Goal: Information Seeking & Learning: Learn about a topic

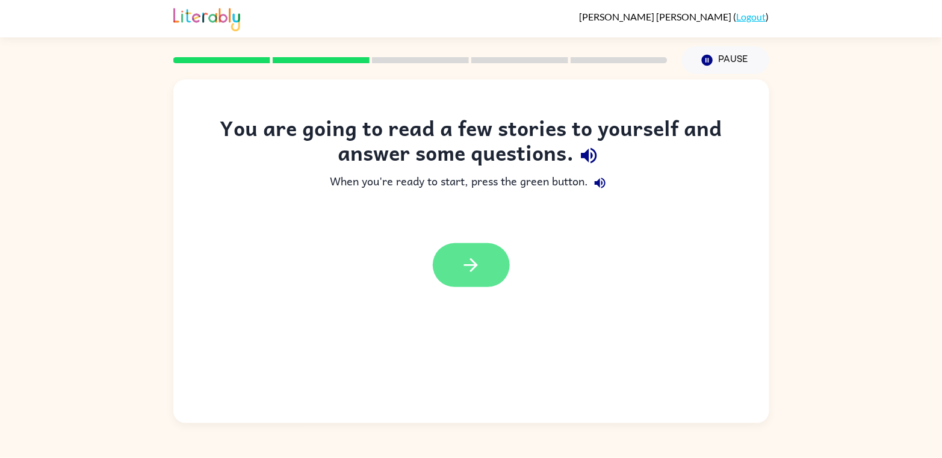
click at [474, 258] on icon "button" at bounding box center [470, 265] width 21 height 21
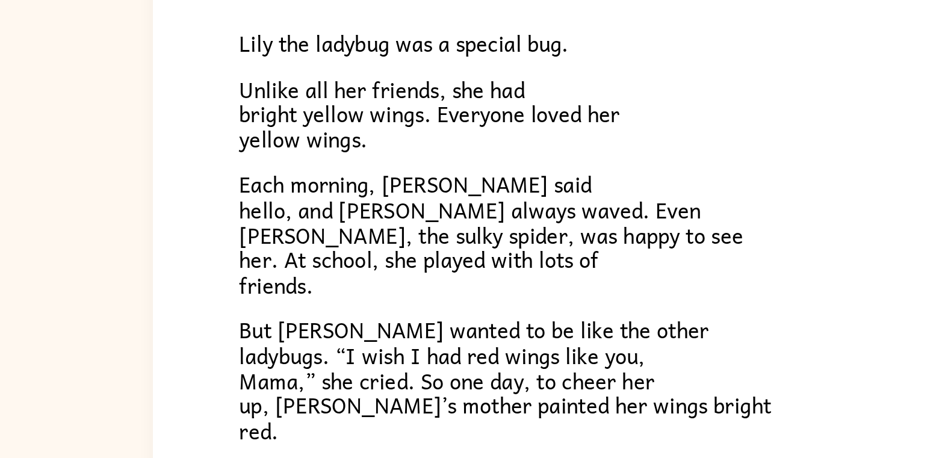
click at [526, 339] on p "But [PERSON_NAME] wanted to be like the other ladybugs. “I wish I had red wings…" at bounding box center [470, 346] width 505 height 65
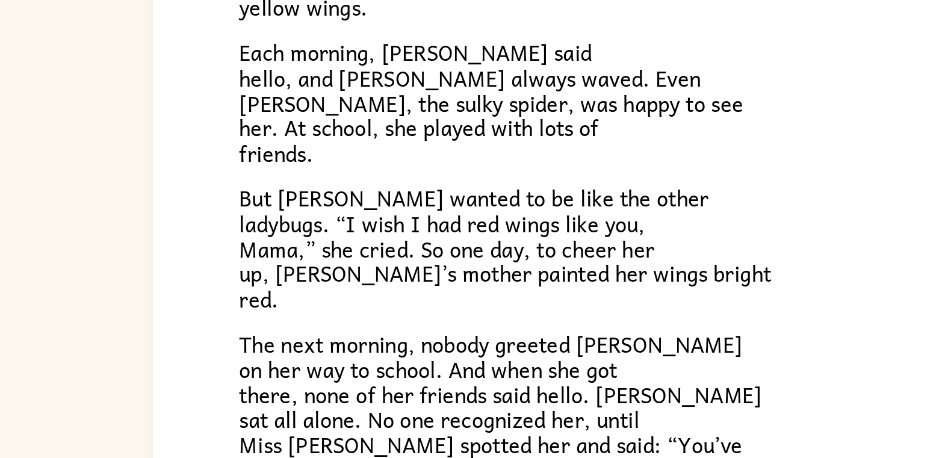
scroll to position [85, 0]
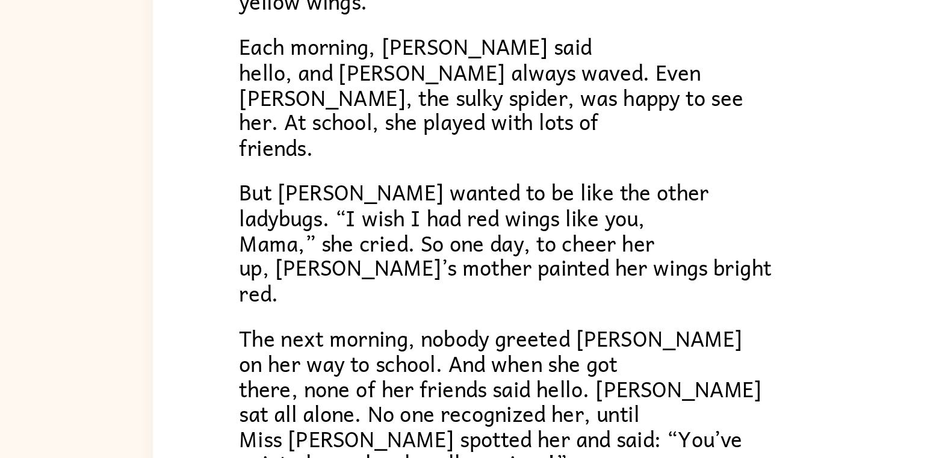
click at [518, 357] on p "The next morning, nobody greeted [PERSON_NAME] on her way to school. And when s…" at bounding box center [470, 357] width 505 height 78
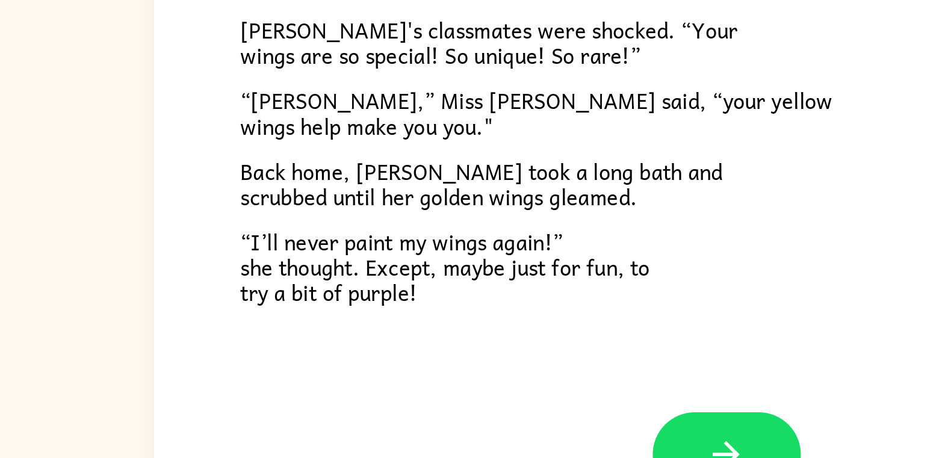
scroll to position [335, 0]
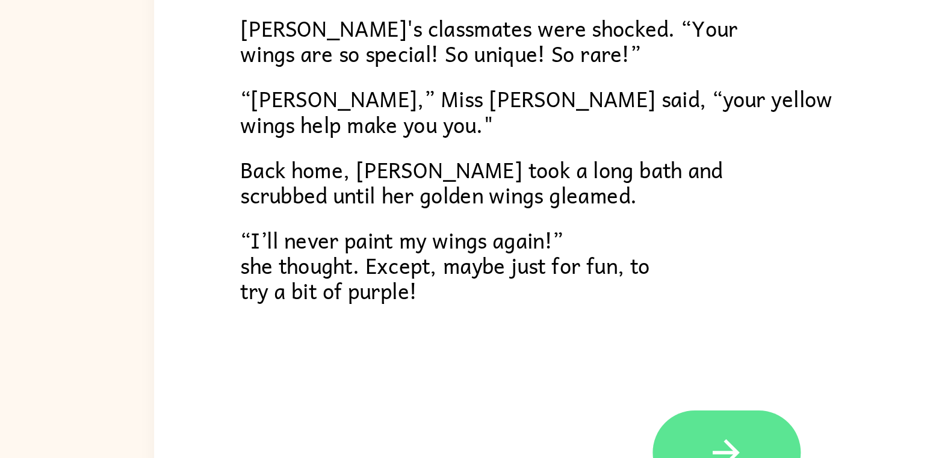
click at [489, 380] on button "button" at bounding box center [471, 384] width 77 height 44
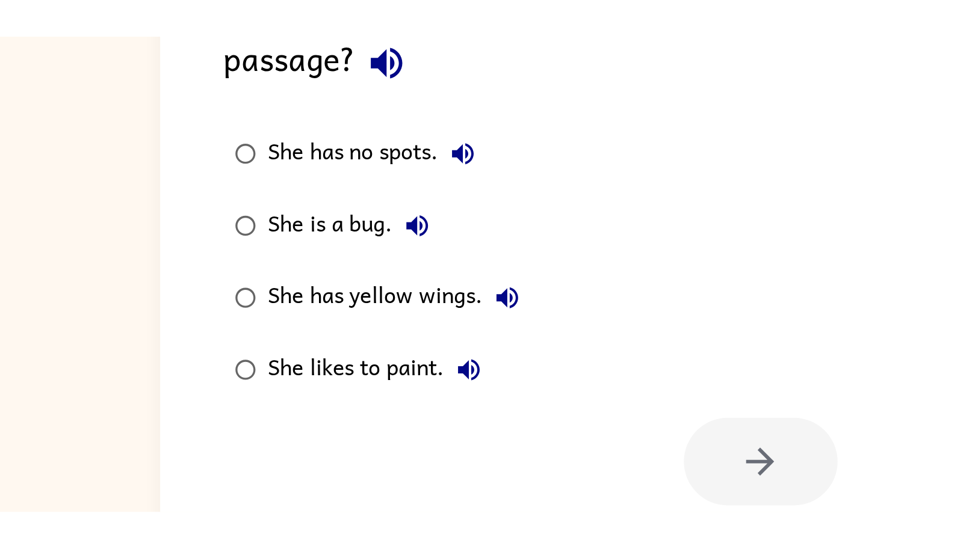
scroll to position [0, 0]
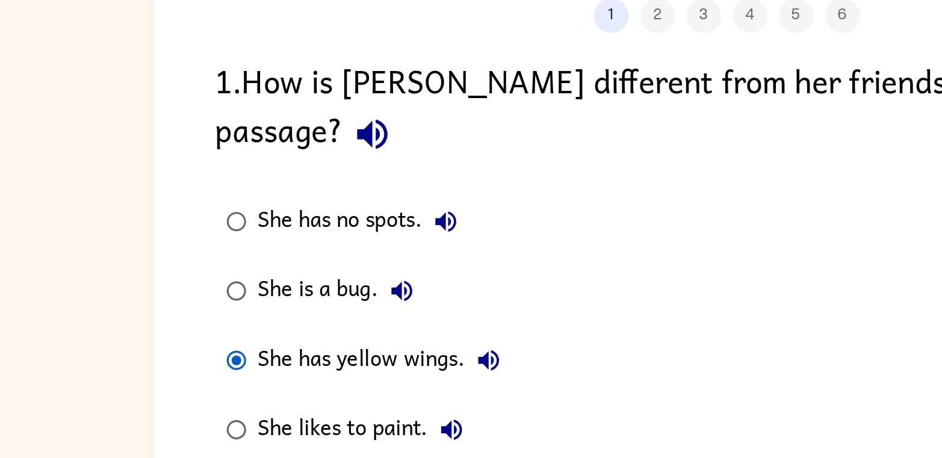
click at [424, 242] on div "She has no spots. She is a bug. She has yellow wings. She likes to paint." at bounding box center [487, 262] width 564 height 144
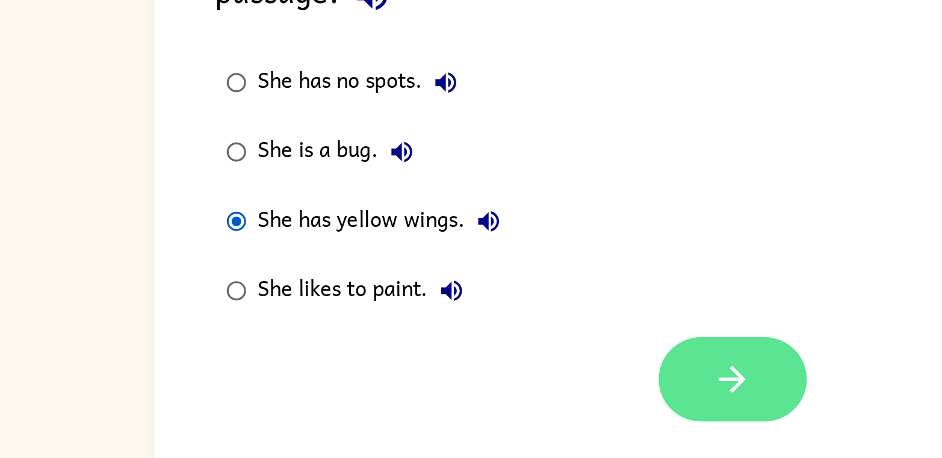
click at [484, 350] on button "button" at bounding box center [474, 362] width 77 height 44
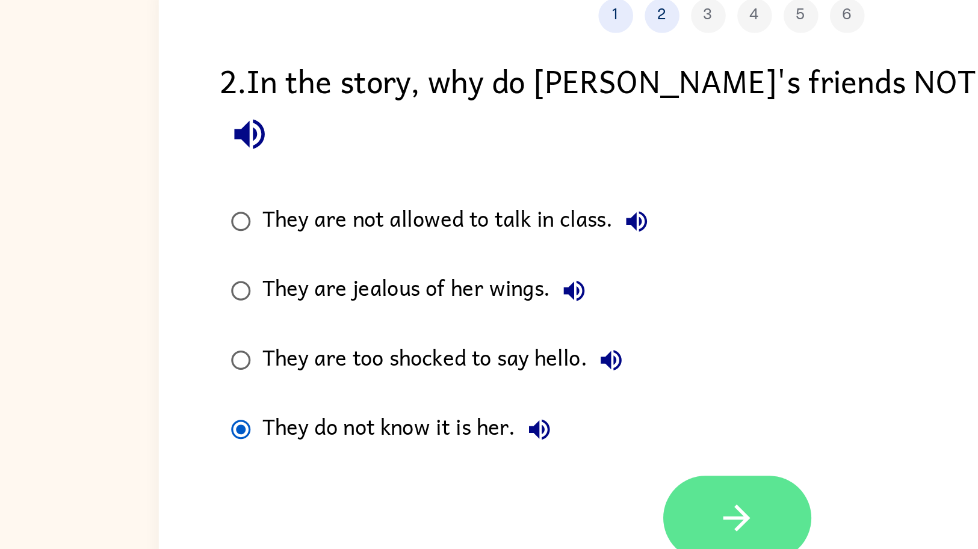
click at [500, 353] on button "button" at bounding box center [492, 362] width 77 height 44
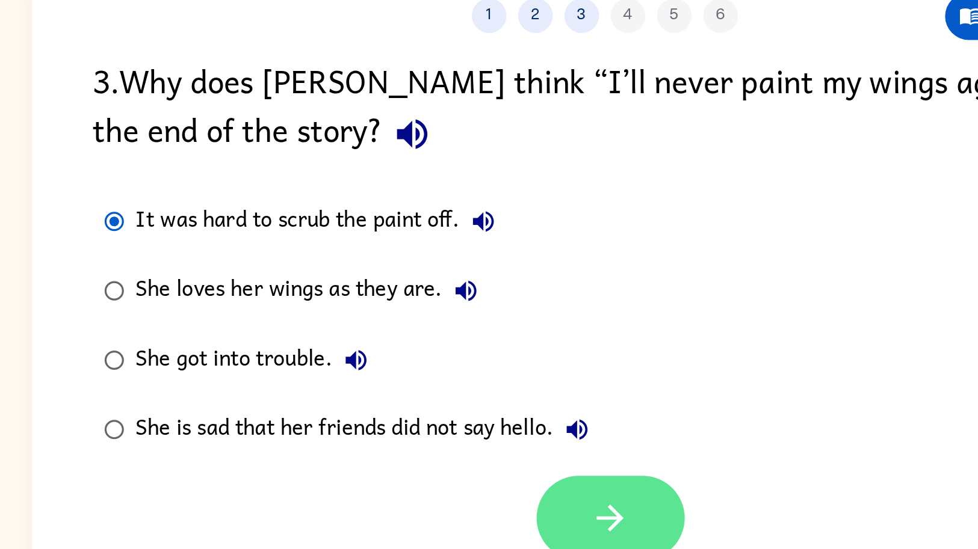
click at [513, 366] on button "button" at bounding box center [492, 362] width 77 height 44
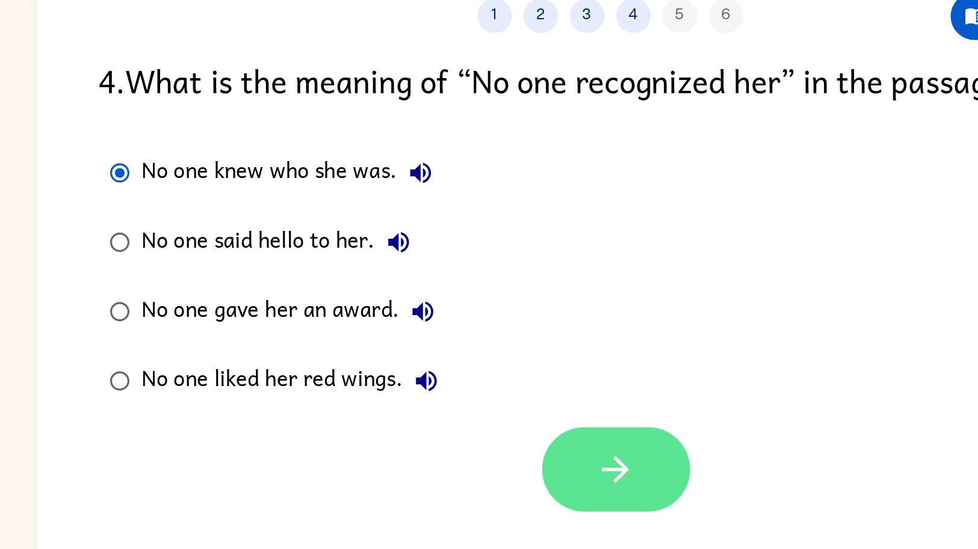
click at [505, 335] on button "button" at bounding box center [492, 337] width 77 height 44
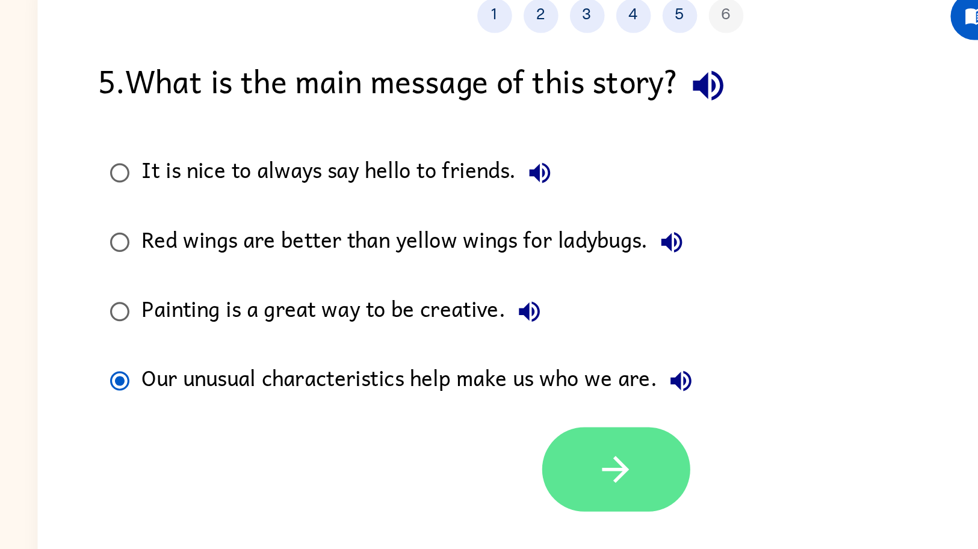
click at [505, 338] on button "button" at bounding box center [492, 337] width 77 height 44
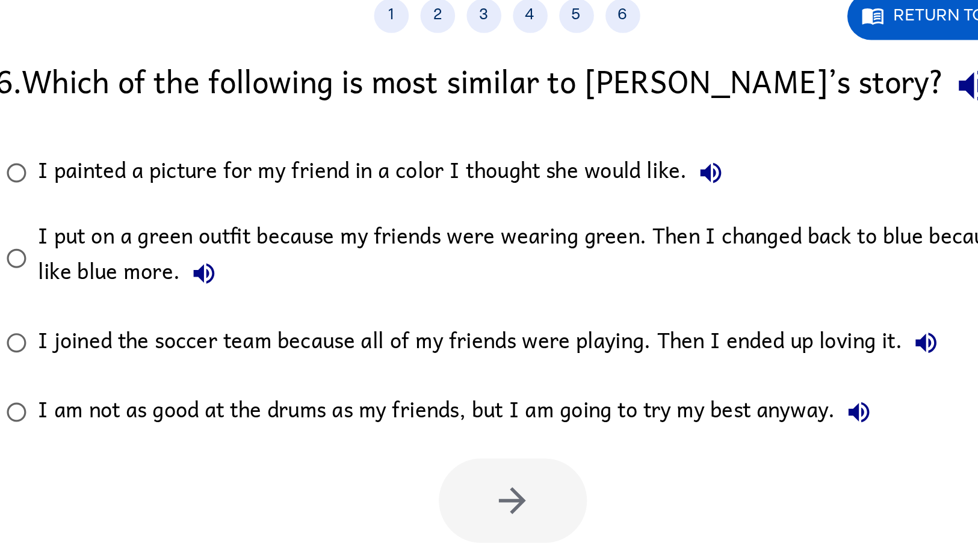
click at [681, 313] on button "I am not as good at the drums as my friends, but I am going to try my best anyw…" at bounding box center [672, 307] width 24 height 24
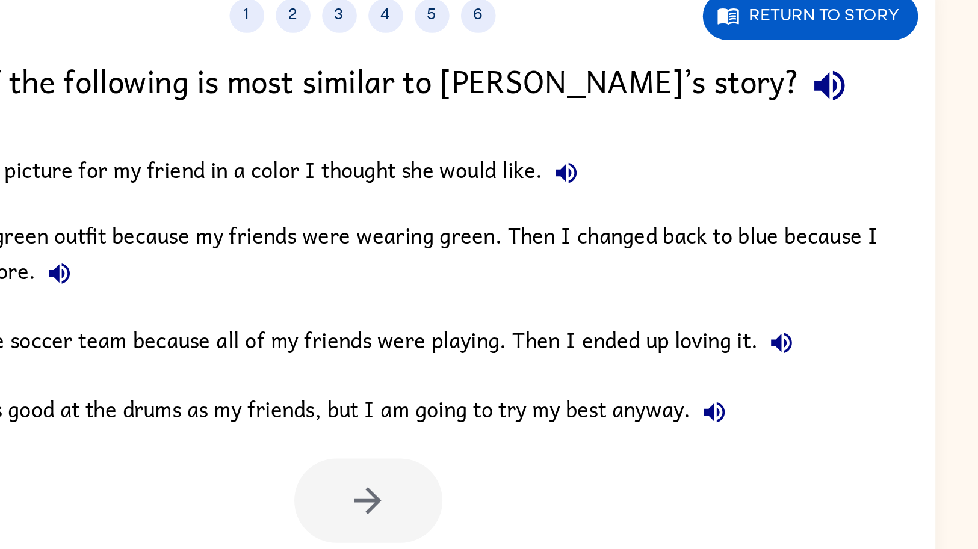
click at [333, 228] on icon "button" at bounding box center [331, 234] width 14 height 14
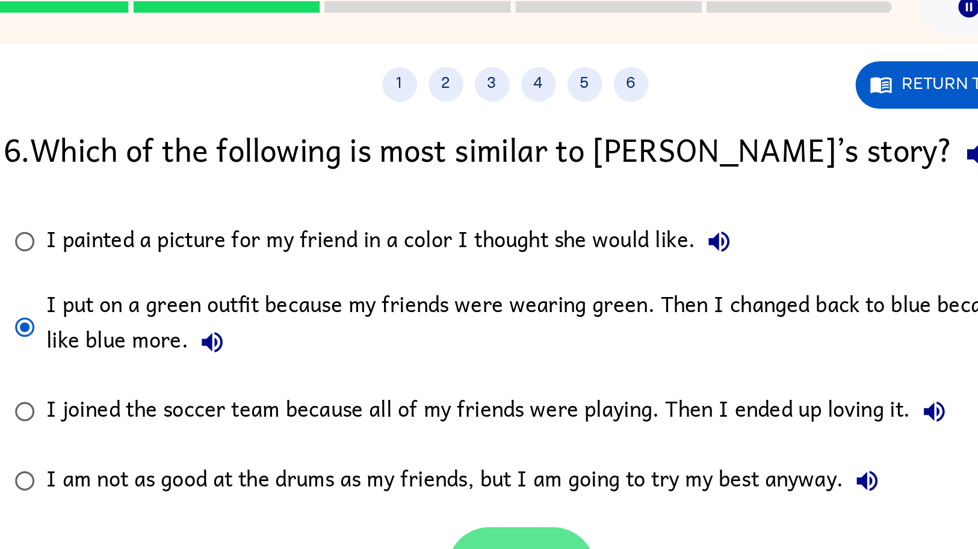
click at [510, 341] on button "button" at bounding box center [492, 353] width 77 height 44
click at [508, 339] on div at bounding box center [492, 353] width 77 height 44
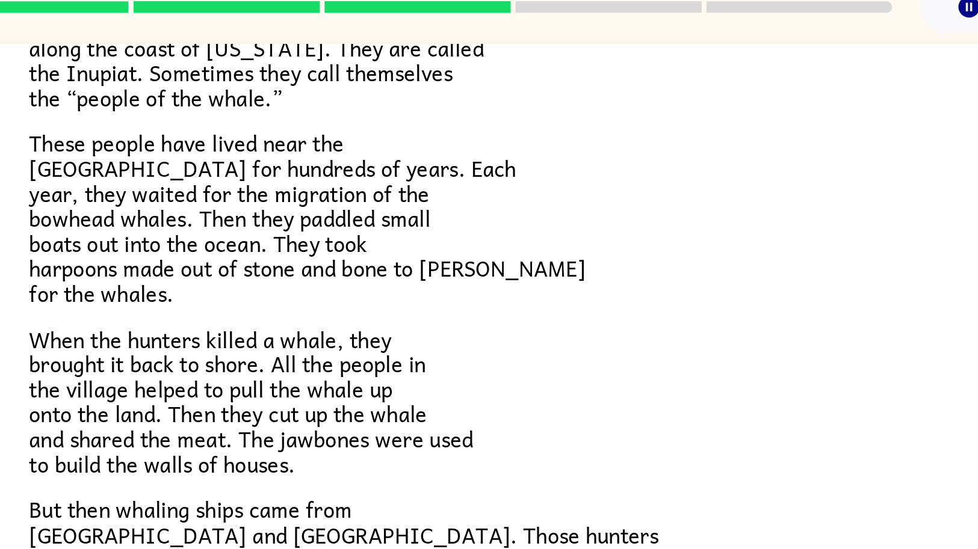
scroll to position [119, 0]
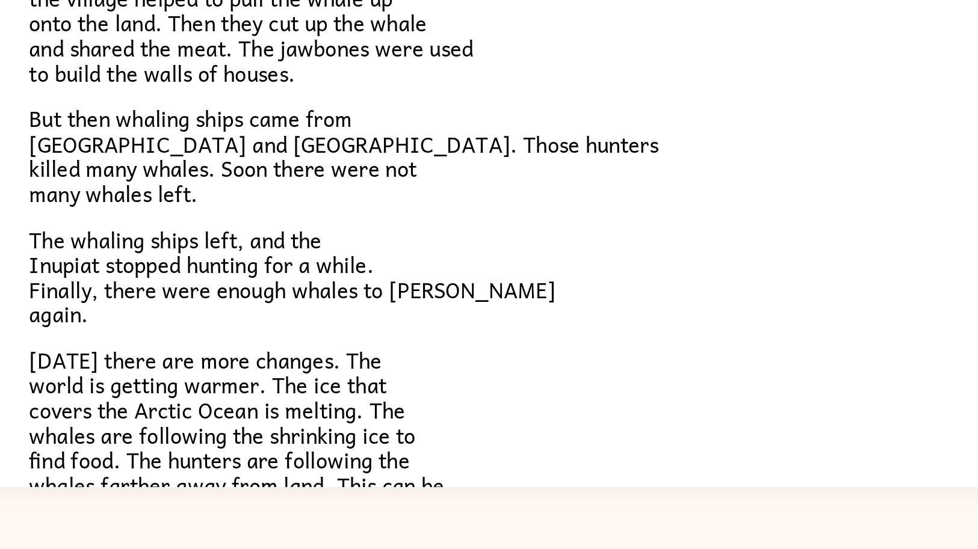
click at [238, 457] on span "[DATE] there are more changes. The world is getting warmer. The ice that covers…" at bounding box center [344, 484] width 216 height 96
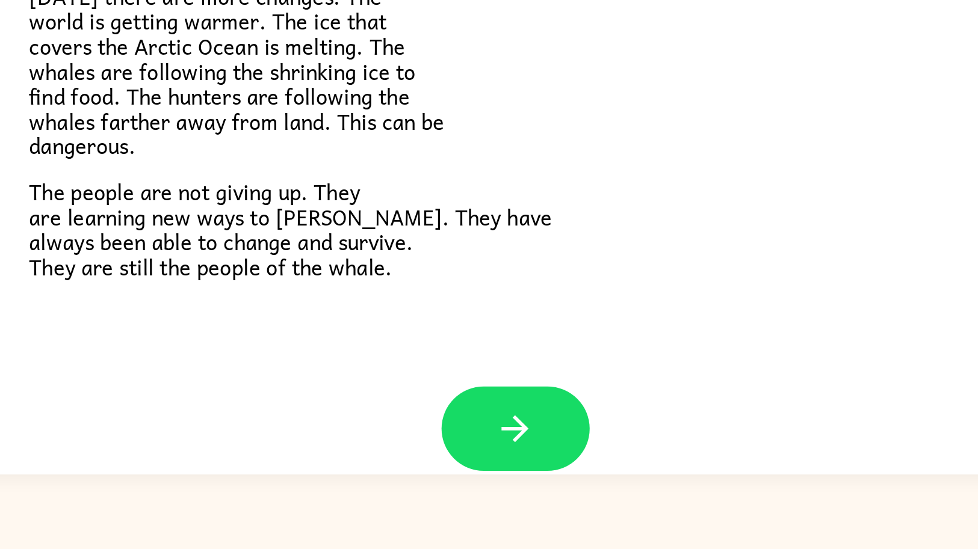
scroll to position [303, 0]
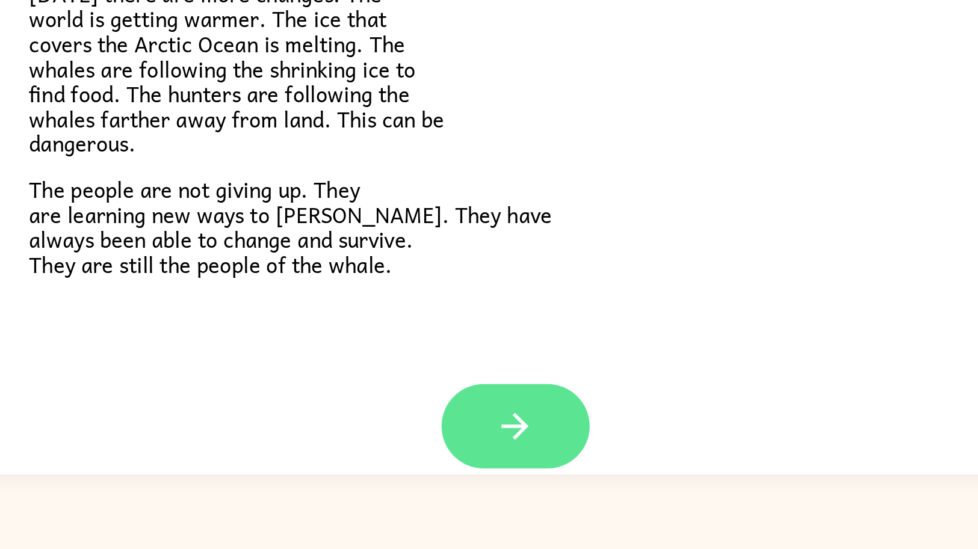
click at [513, 457] on button "button" at bounding box center [489, 485] width 77 height 44
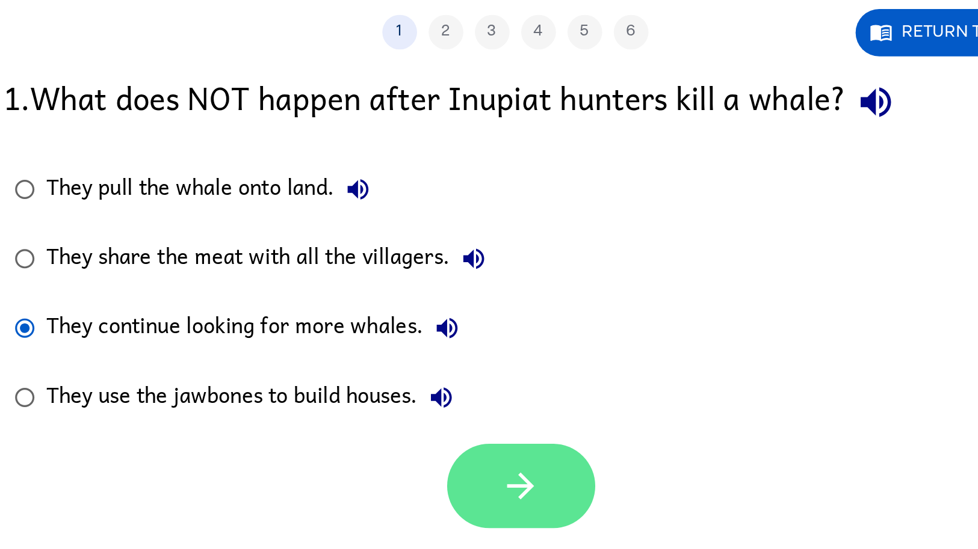
click at [495, 346] on icon "button" at bounding box center [491, 336] width 21 height 21
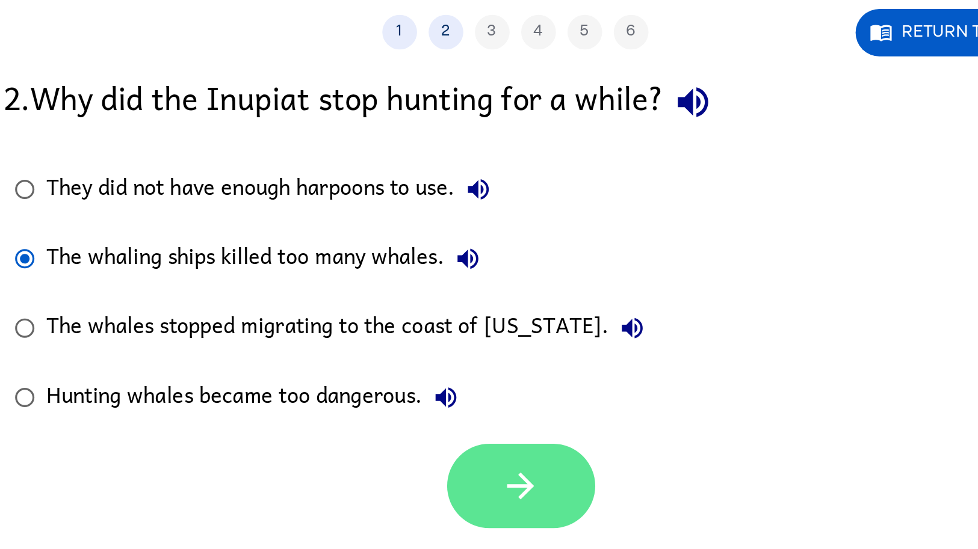
click at [497, 350] on button "button" at bounding box center [492, 337] width 77 height 44
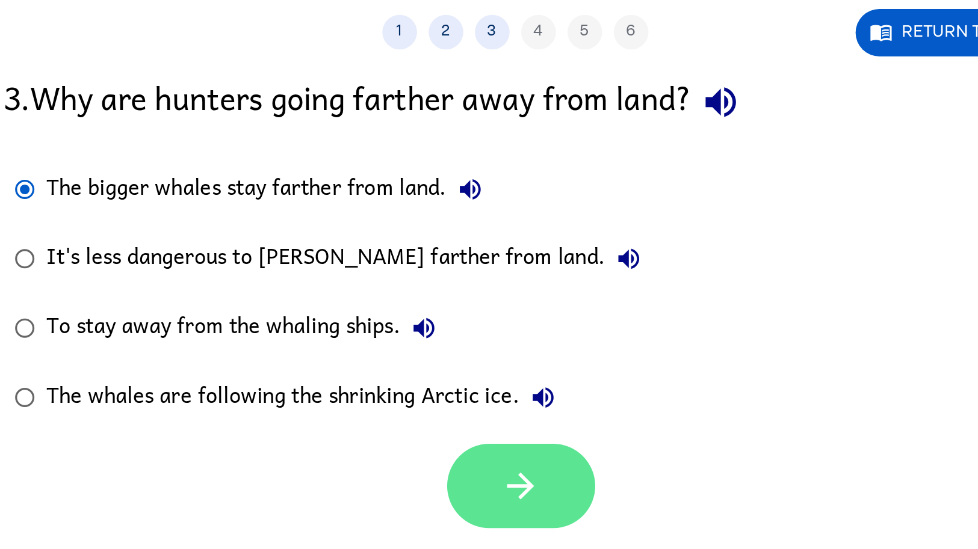
click at [495, 355] on button "button" at bounding box center [492, 337] width 77 height 44
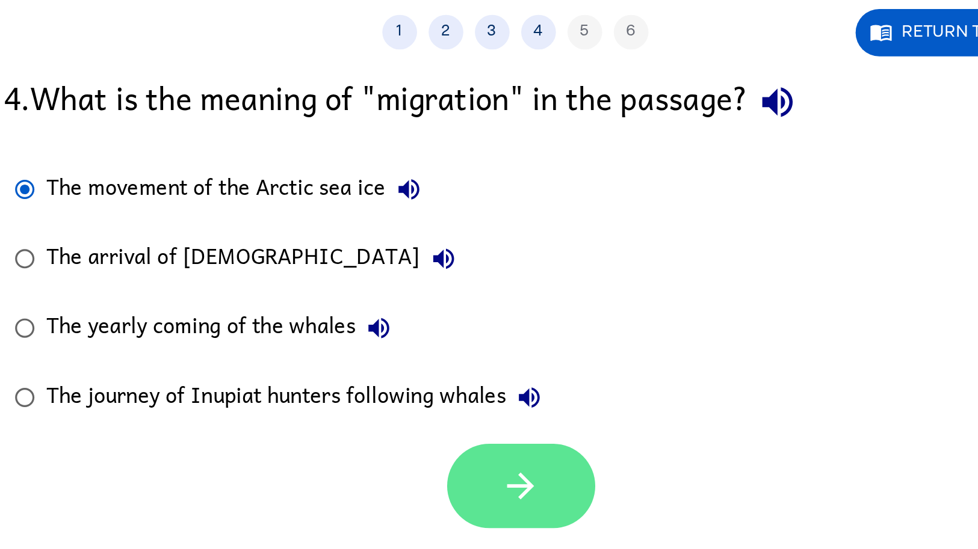
click at [488, 347] on icon "button" at bounding box center [491, 336] width 21 height 21
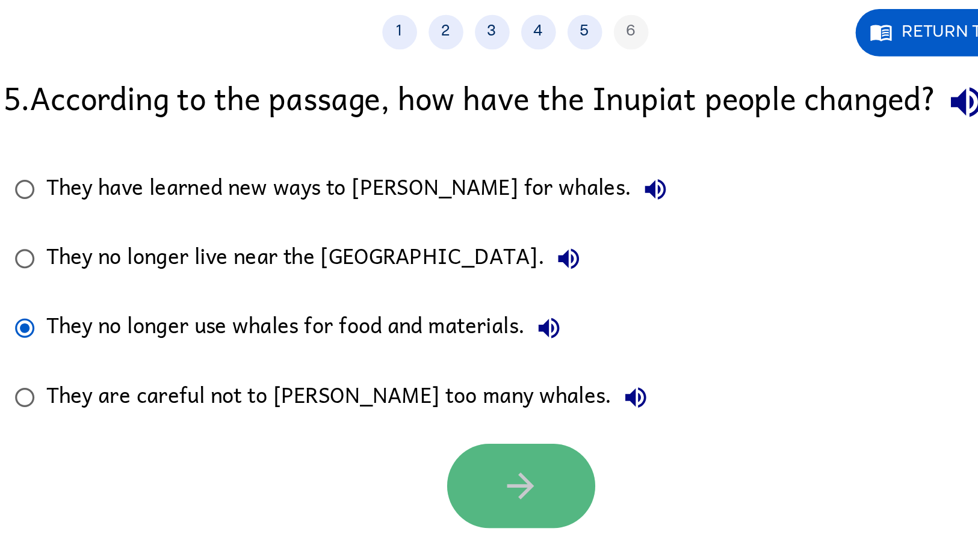
click at [519, 344] on button "button" at bounding box center [492, 337] width 77 height 44
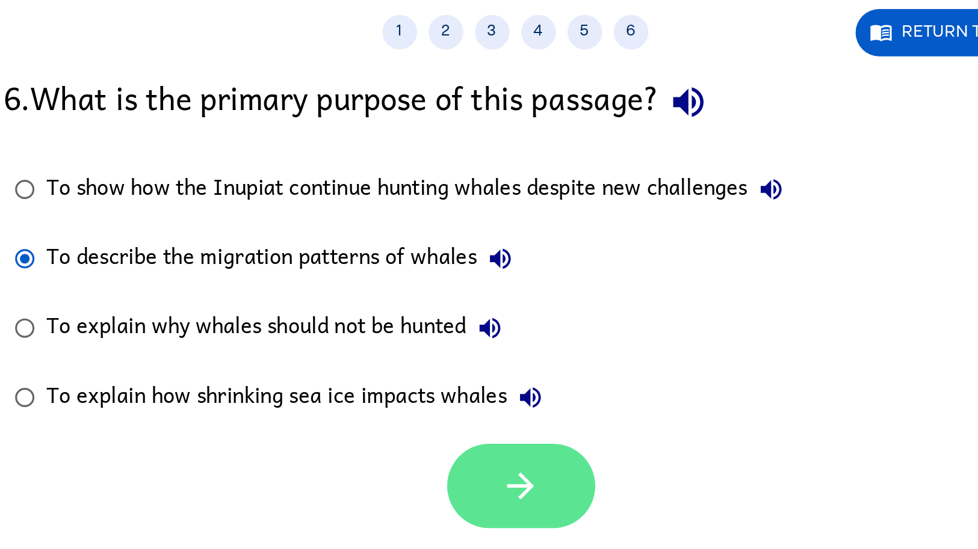
click at [512, 350] on button "button" at bounding box center [492, 337] width 77 height 44
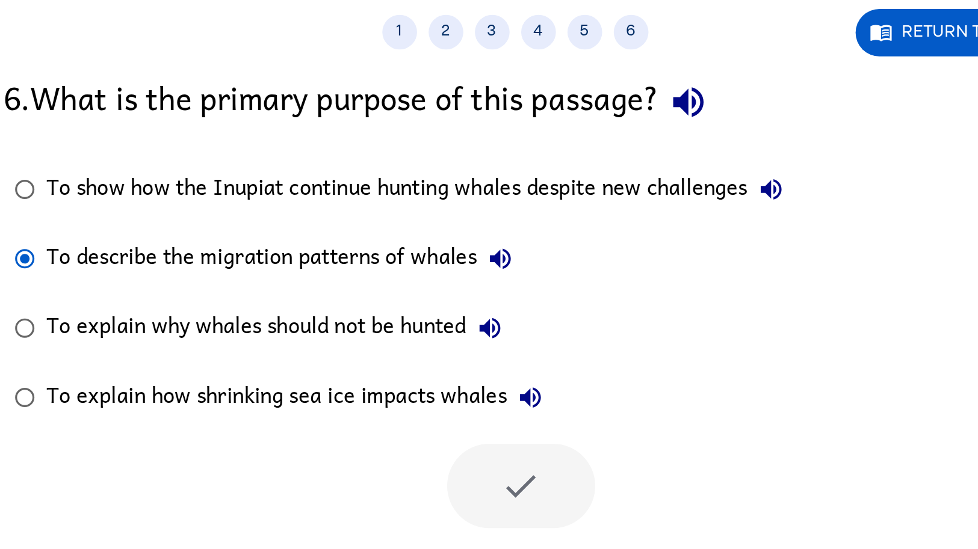
click at [509, 341] on div at bounding box center [492, 337] width 77 height 44
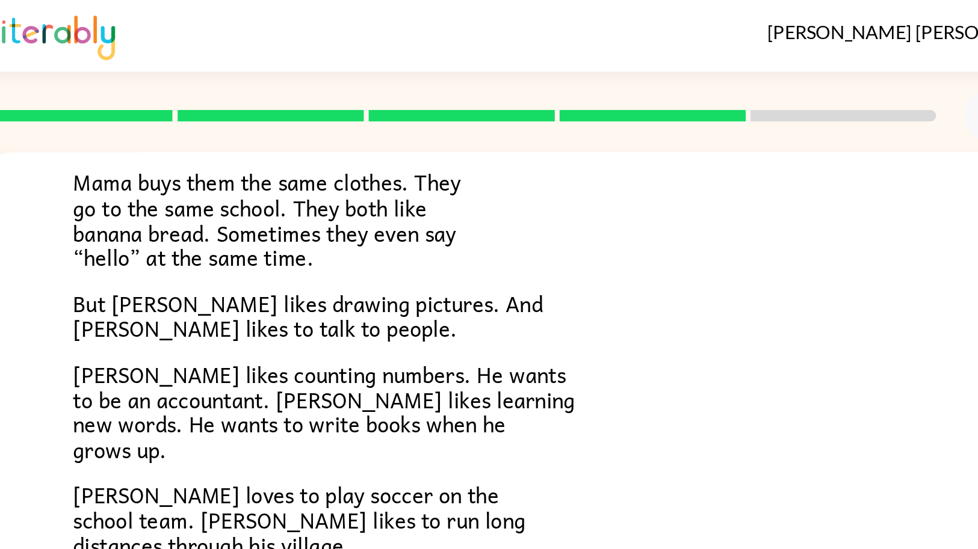
scroll to position [172, 0]
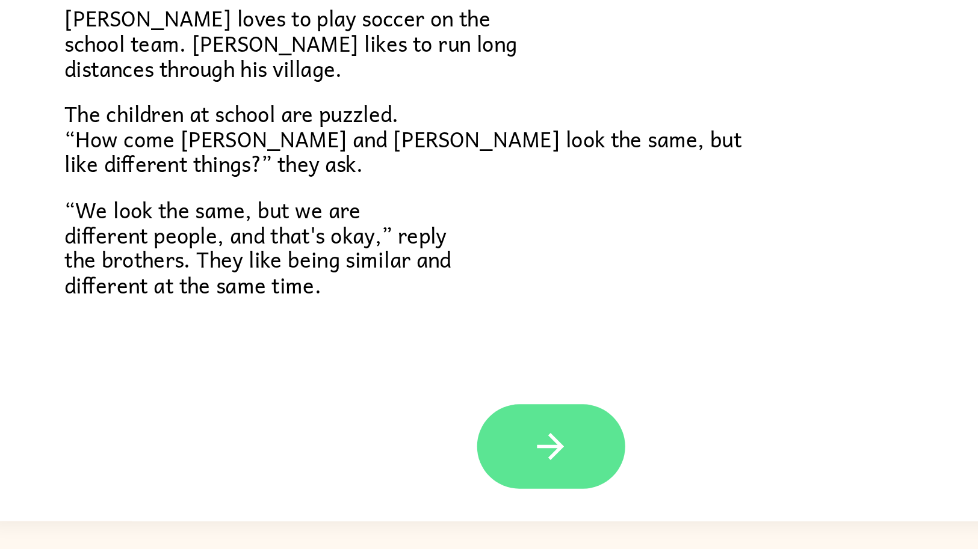
click at [480, 457] on icon "button" at bounding box center [488, 471] width 21 height 21
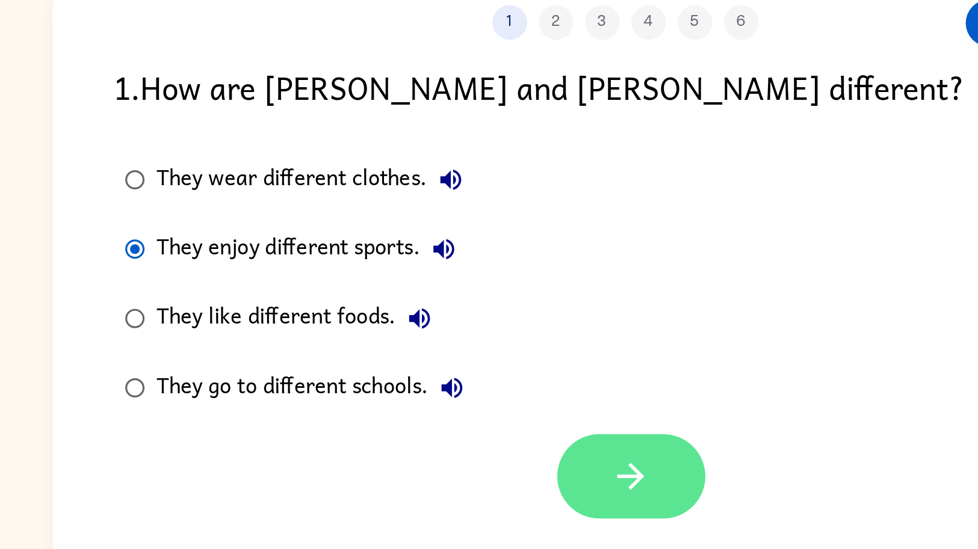
click at [505, 350] on button "button" at bounding box center [492, 337] width 77 height 44
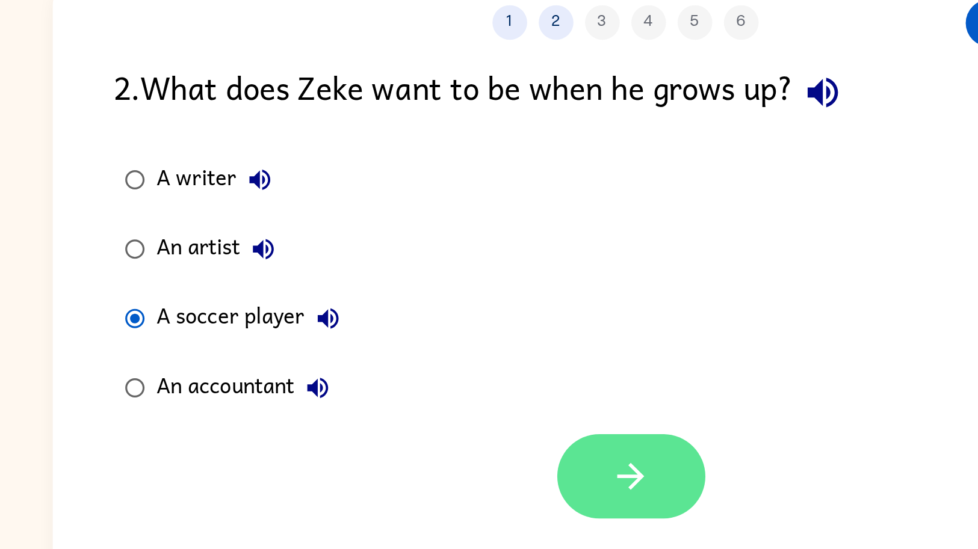
click at [477, 344] on button "button" at bounding box center [492, 337] width 77 height 44
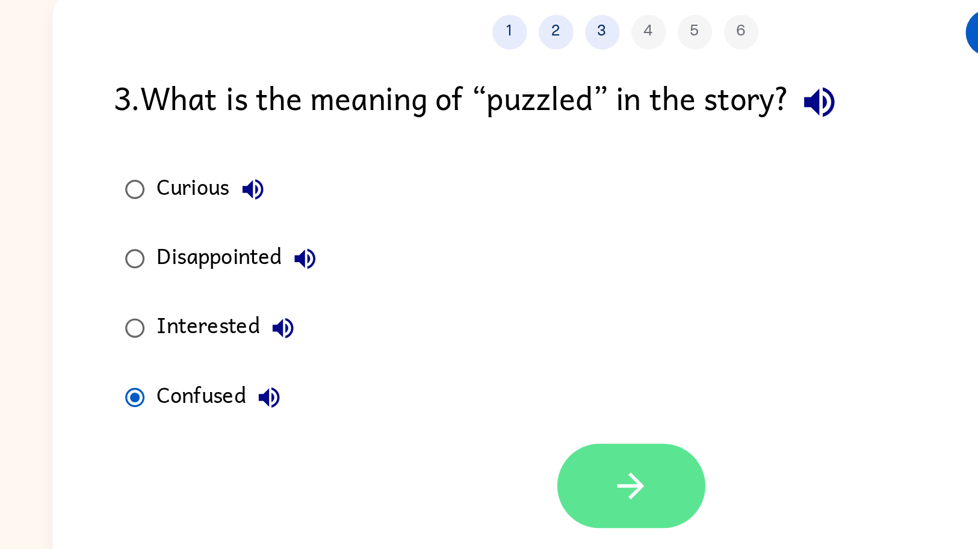
click at [489, 345] on icon "button" at bounding box center [491, 336] width 21 height 21
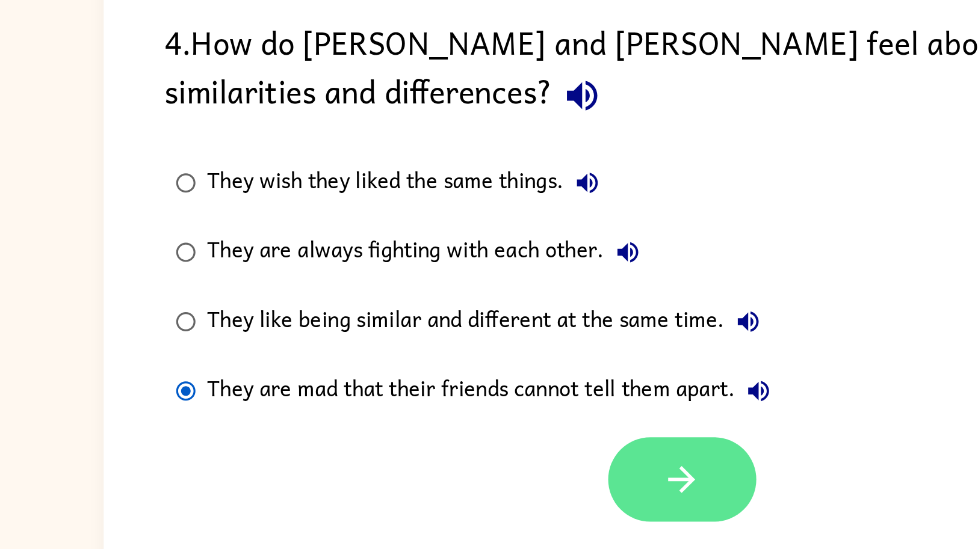
click at [500, 368] on icon "button" at bounding box center [491, 361] width 21 height 21
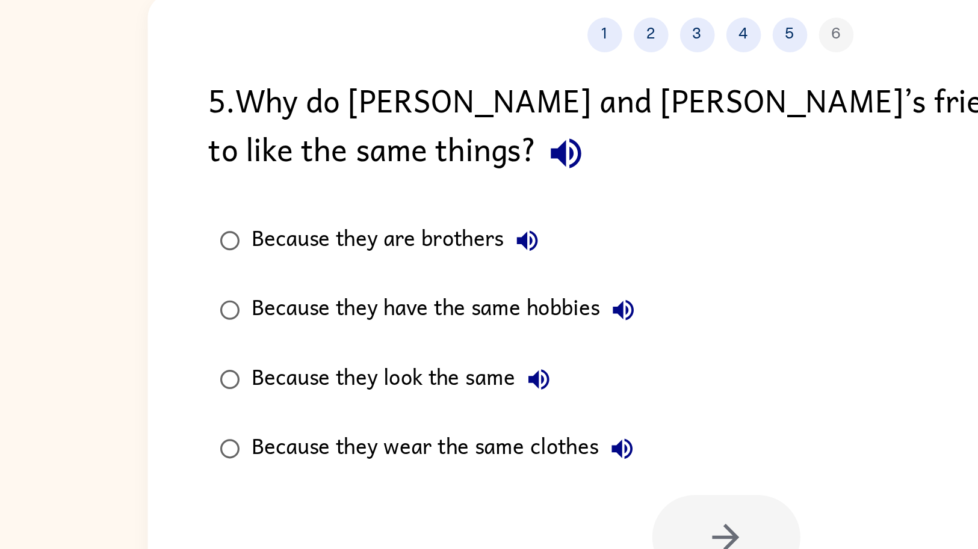
click at [398, 156] on icon "button" at bounding box center [408, 162] width 21 height 21
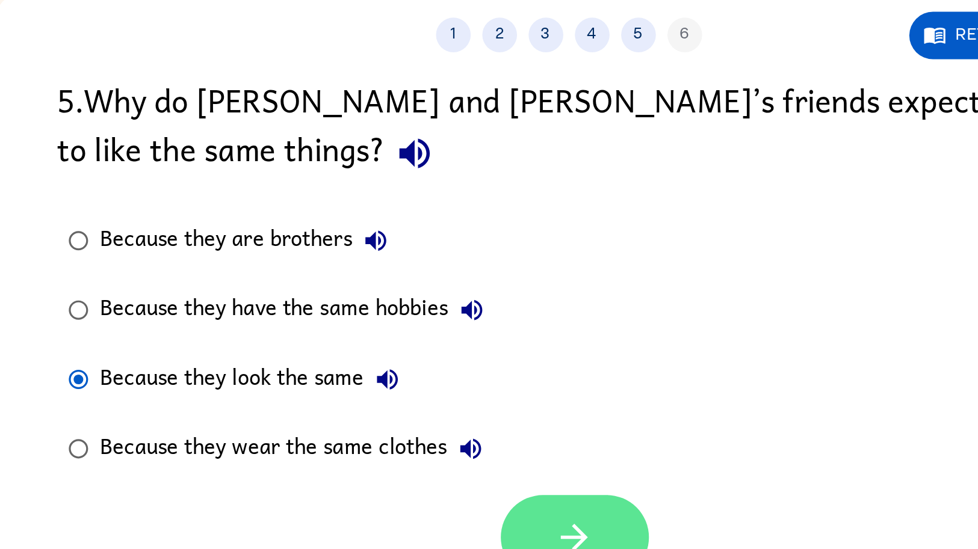
click at [503, 367] on button "button" at bounding box center [492, 362] width 77 height 44
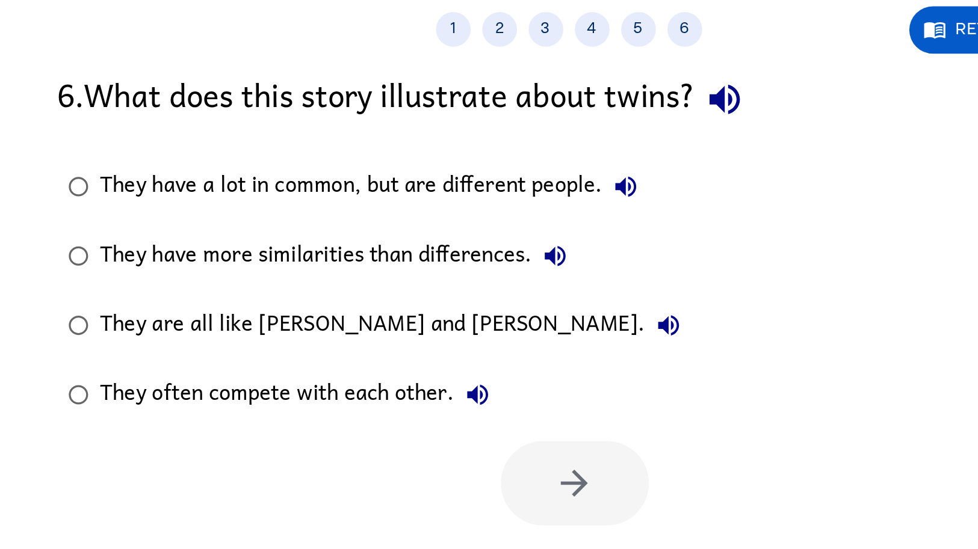
click at [581, 145] on icon "button" at bounding box center [570, 136] width 21 height 21
click at [534, 261] on icon "button" at bounding box center [541, 254] width 14 height 14
click at [447, 302] on div "They often compete with each other." at bounding box center [349, 291] width 208 height 24
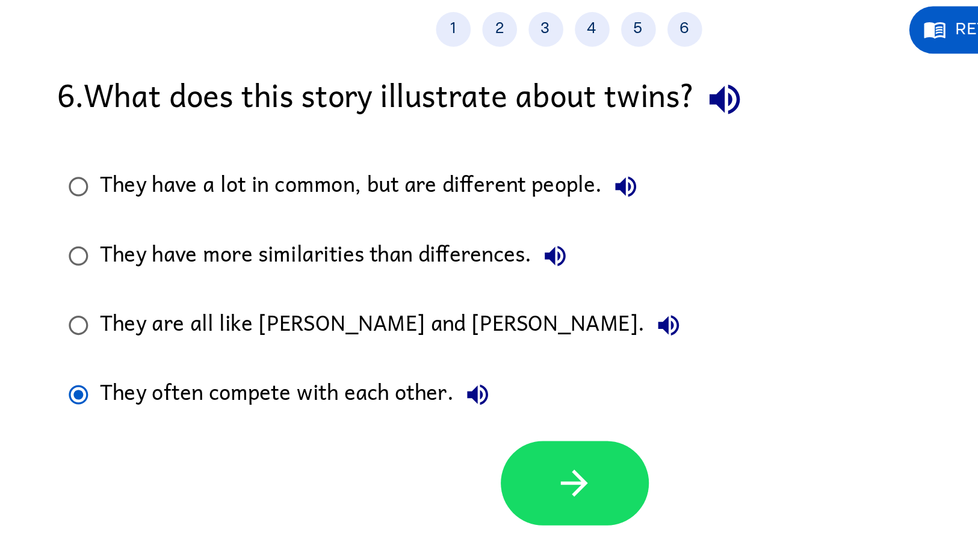
click at [446, 296] on icon "button" at bounding box center [441, 290] width 14 height 14
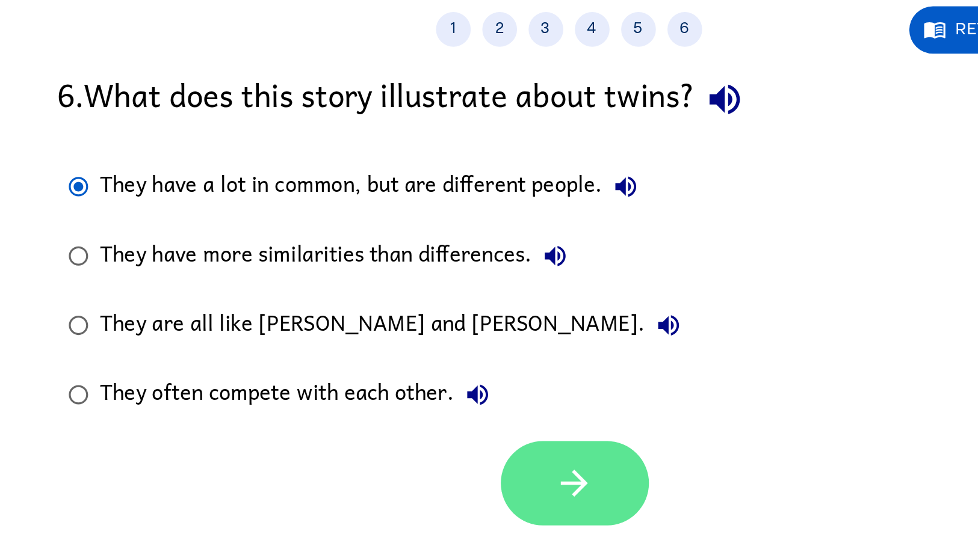
click at [514, 344] on button "button" at bounding box center [492, 337] width 77 height 44
